Goal: Task Accomplishment & Management: Use online tool/utility

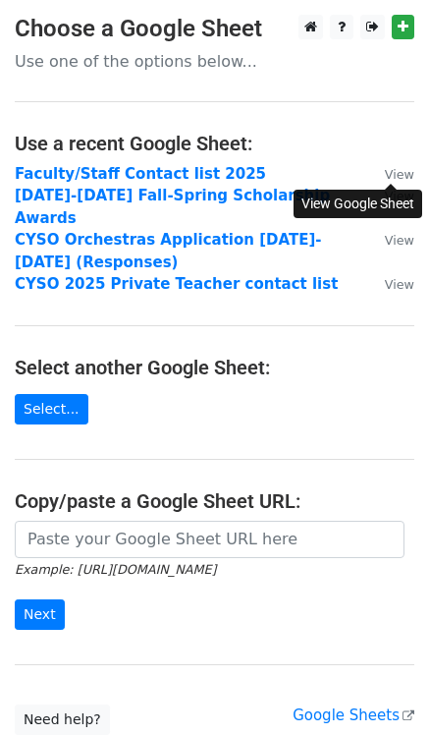
click at [407, 175] on small "View" at bounding box center [399, 174] width 29 height 15
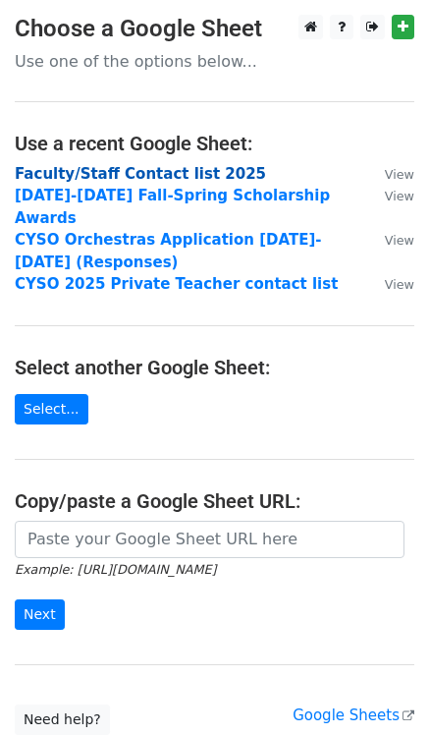
click at [160, 171] on strong "Faculty/Staff Contact list 2025" at bounding box center [140, 174] width 251 height 18
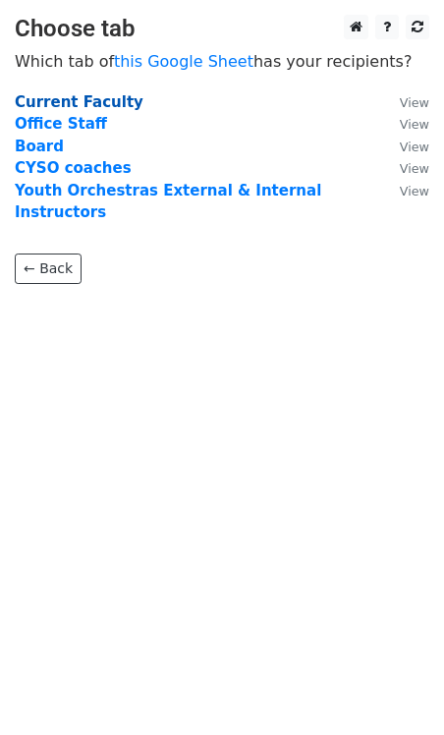
click at [95, 99] on strong "Current Faculty" at bounding box center [79, 102] width 129 height 18
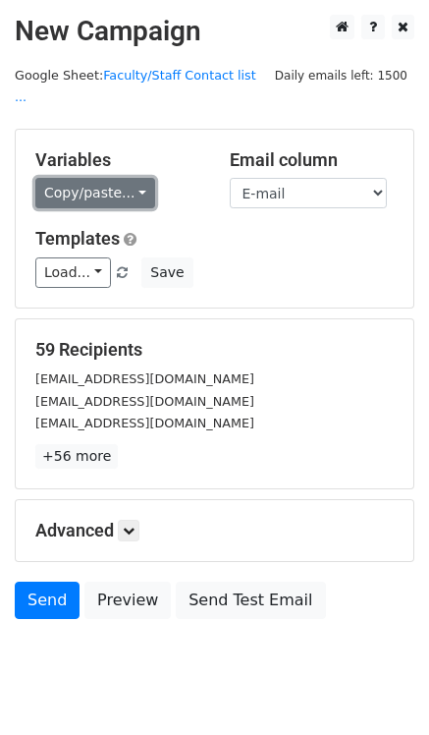
click at [132, 178] on link "Copy/paste..." at bounding box center [95, 193] width 120 height 30
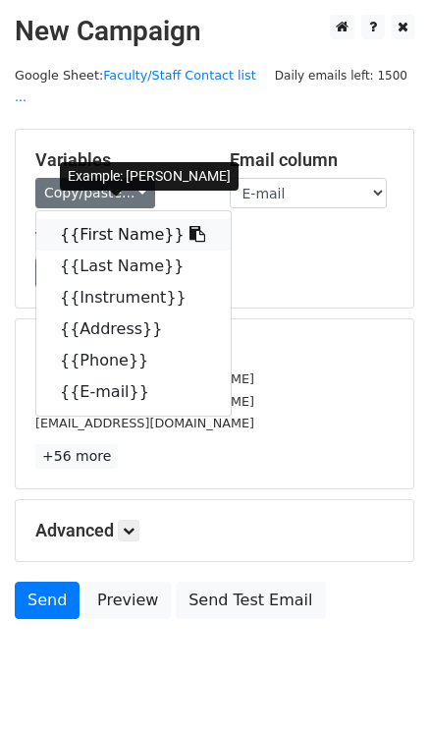
click at [121, 219] on link "{{First Name}}" at bounding box center [133, 234] width 194 height 31
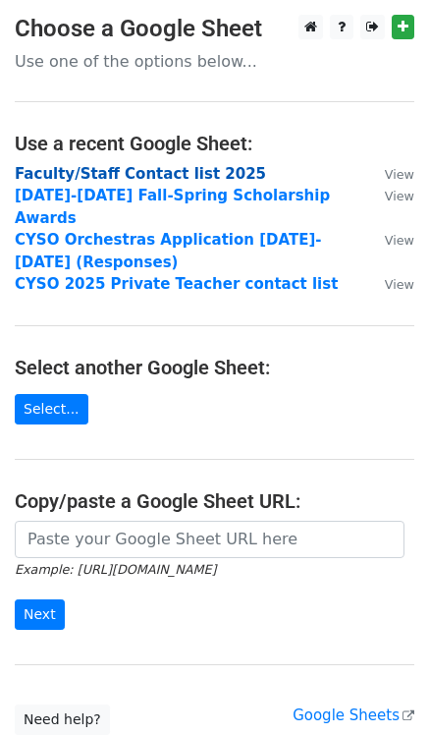
click at [161, 171] on strong "Faculty/Staff Contact list 2025" at bounding box center [140, 174] width 251 height 18
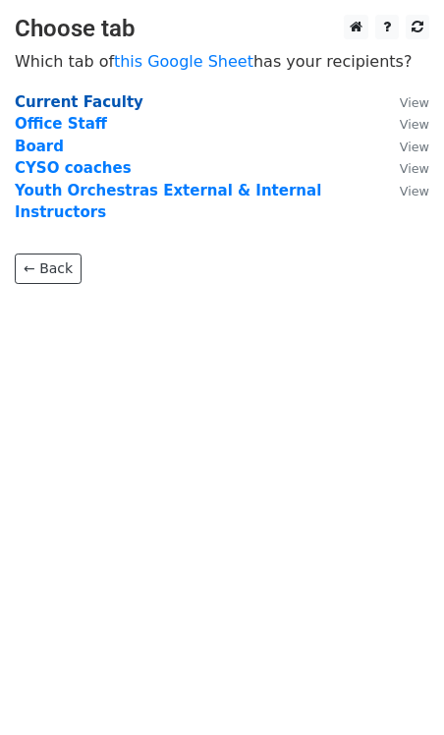
click at [82, 103] on strong "Current Faculty" at bounding box center [79, 102] width 129 height 18
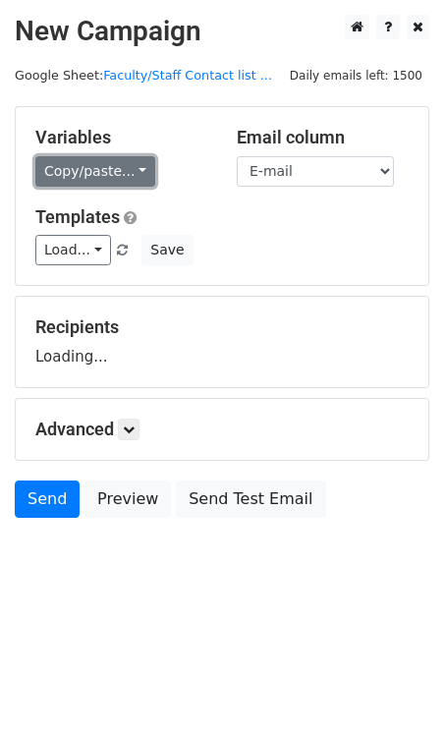
click at [121, 170] on link "Copy/paste..." at bounding box center [95, 171] width 120 height 30
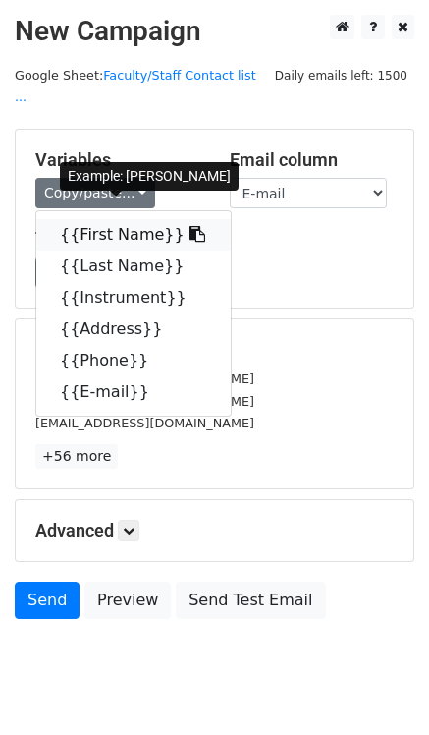
click at [114, 219] on link "{{First Name}}" at bounding box center [133, 234] width 194 height 31
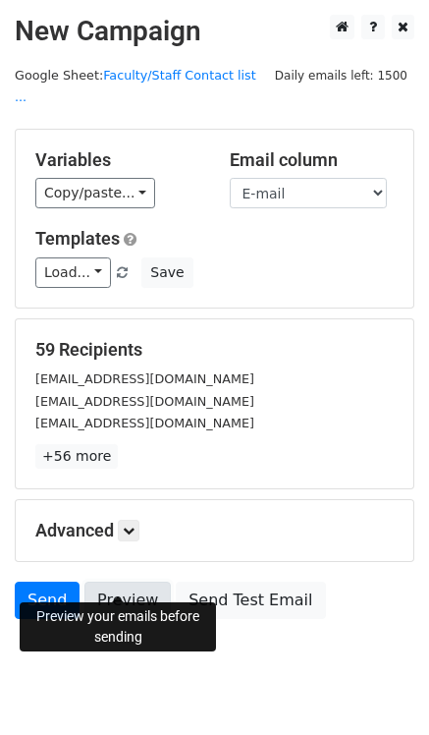
click at [117, 581] on link "Preview" at bounding box center [127, 599] width 86 height 37
click at [115, 581] on link "Preview" at bounding box center [127, 599] width 86 height 37
click at [142, 581] on link "Preview" at bounding box center [127, 599] width 86 height 37
click at [118, 581] on link "Preview" at bounding box center [127, 599] width 86 height 37
click at [129, 581] on link "Preview" at bounding box center [127, 599] width 86 height 37
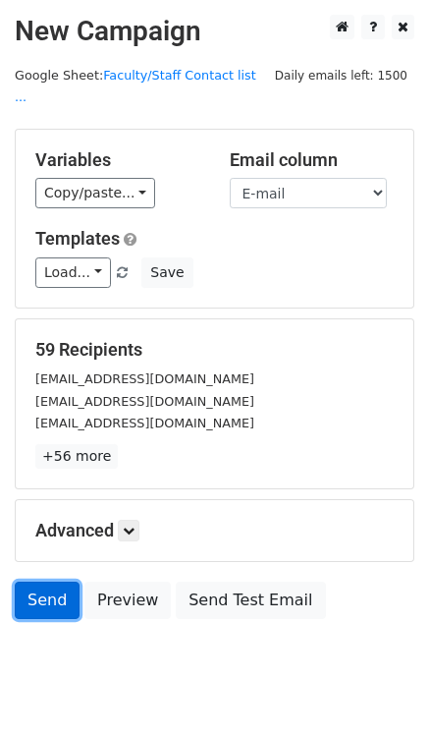
click at [42, 581] on link "Send" at bounding box center [47, 599] width 65 height 37
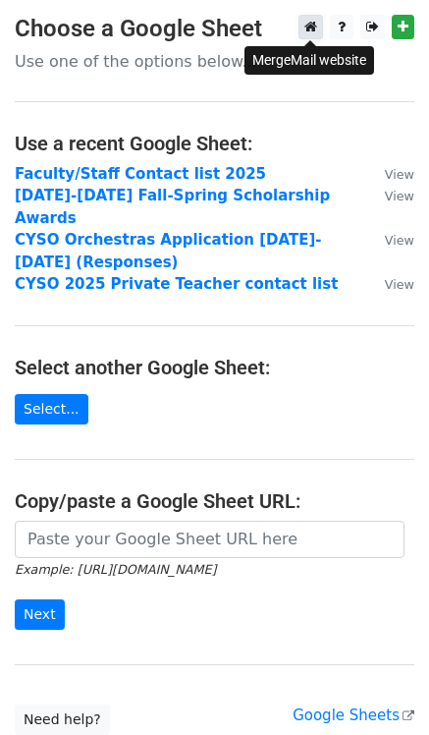
click at [305, 27] on icon at bounding box center [310, 27] width 13 height 14
